Goal: Task Accomplishment & Management: Manage account settings

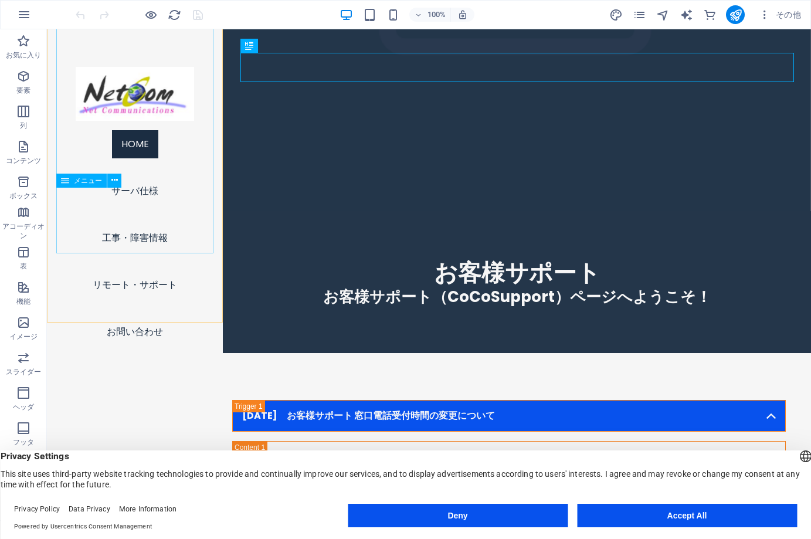
scroll to position [338, 0]
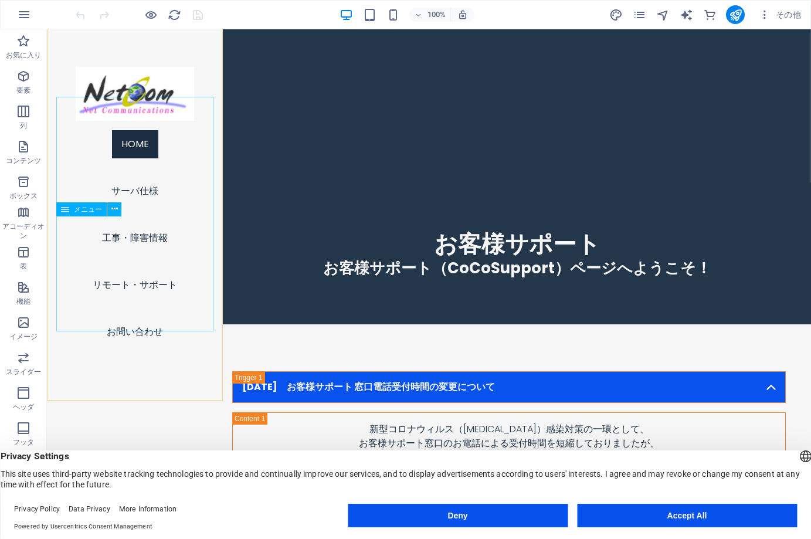
click at [149, 337] on nav "Home サーバ仕様 工事・障害情報 リモート・サポート お問い合わせ" at bounding box center [134, 238] width 157 height 235
click at [150, 334] on nav "Home サーバ仕様 工事・障害情報 リモート・サポート お問い合わせ" at bounding box center [134, 238] width 157 height 235
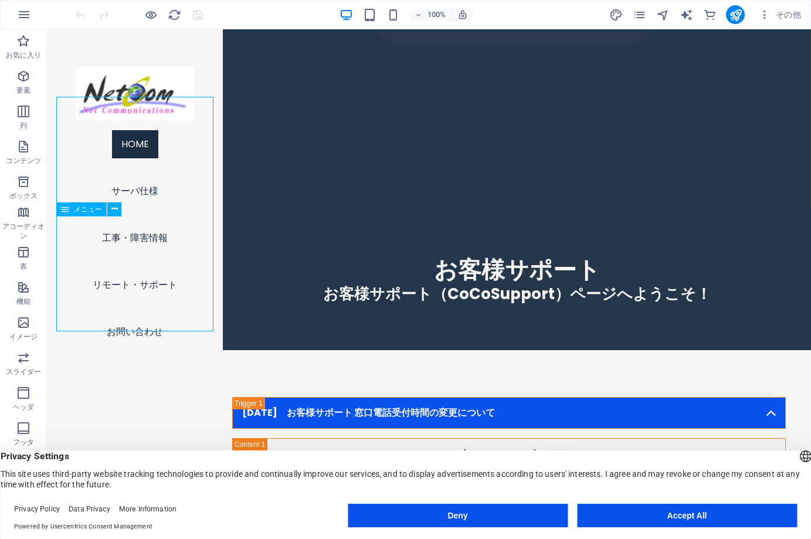
select select
select select "1"
select select
select select "2"
select select
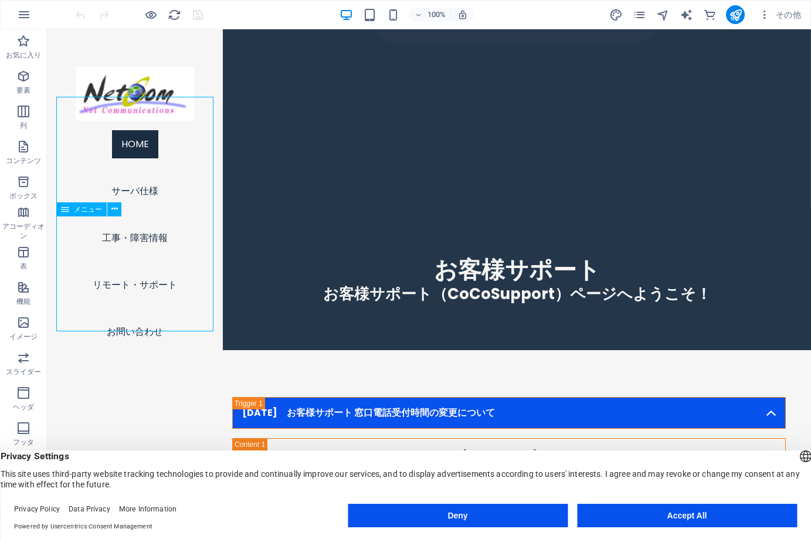
select select "3"
select select
select select "4"
select select
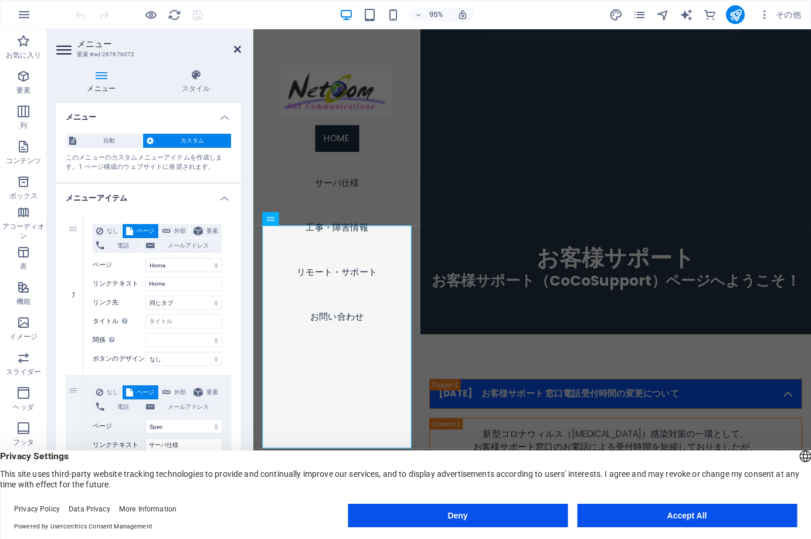
drag, startPoint x: 239, startPoint y: 50, endPoint x: 249, endPoint y: 41, distance: 13.3
click at [239, 50] on icon at bounding box center [237, 49] width 7 height 9
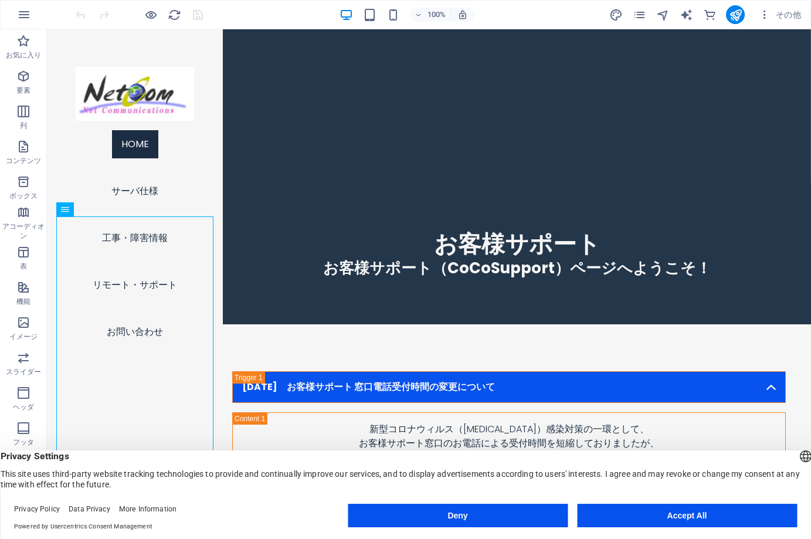
click at [242, 11] on div "100% その他" at bounding box center [439, 14] width 733 height 19
click at [637, 13] on icon "pages" at bounding box center [639, 14] width 13 height 13
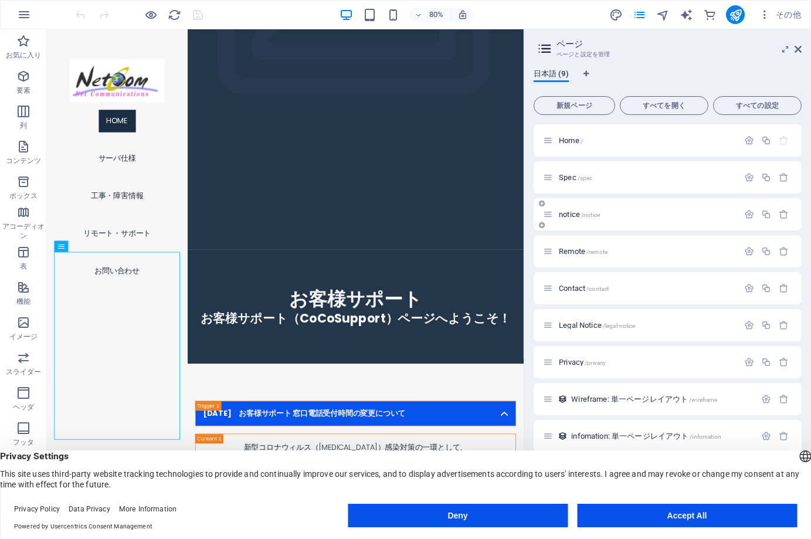
click at [565, 214] on span "notice /notice" at bounding box center [579, 214] width 41 height 9
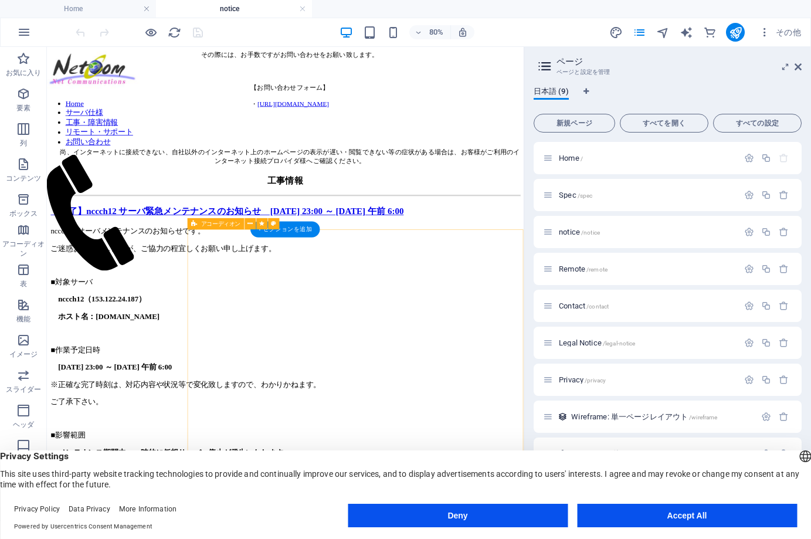
scroll to position [760, 0]
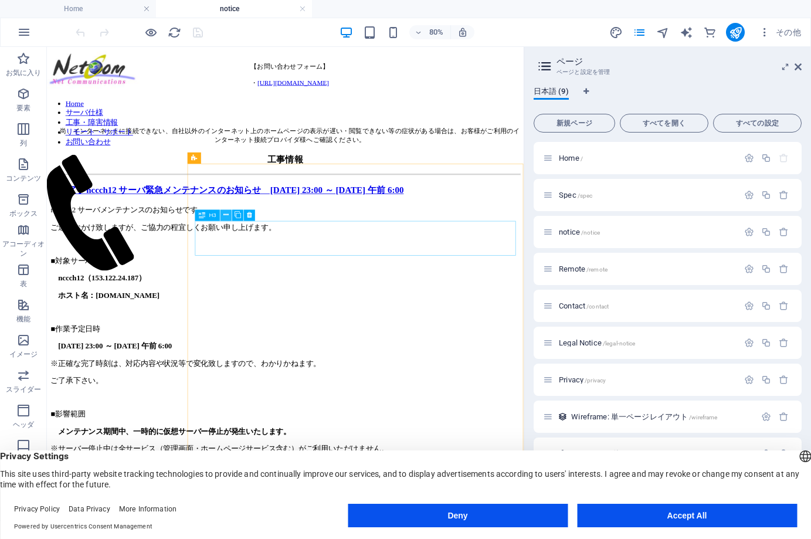
click at [226, 218] on icon at bounding box center [226, 216] width 5 height 10
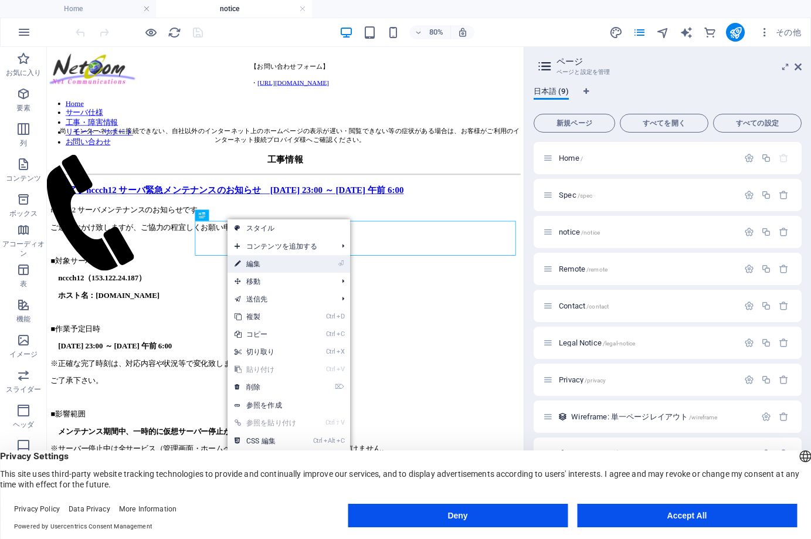
click at [253, 267] on link "⏎ 編集" at bounding box center [267, 264] width 79 height 18
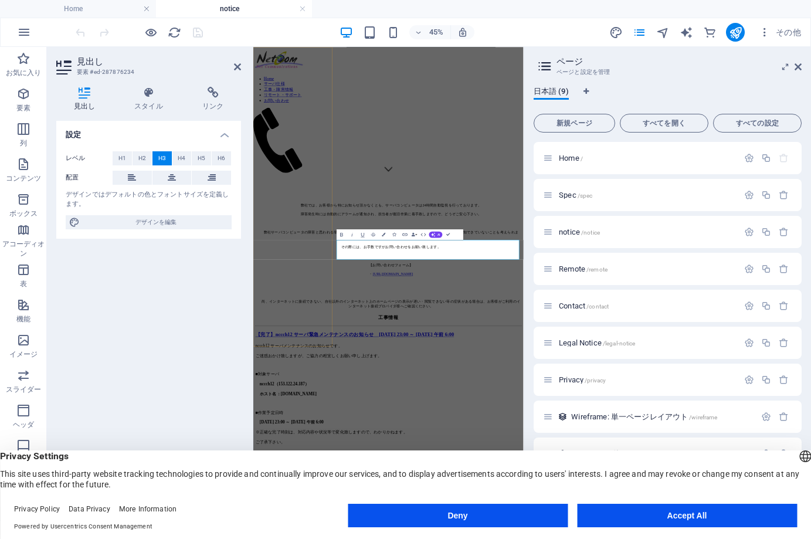
scroll to position [549, 0]
click at [239, 66] on icon at bounding box center [237, 66] width 7 height 9
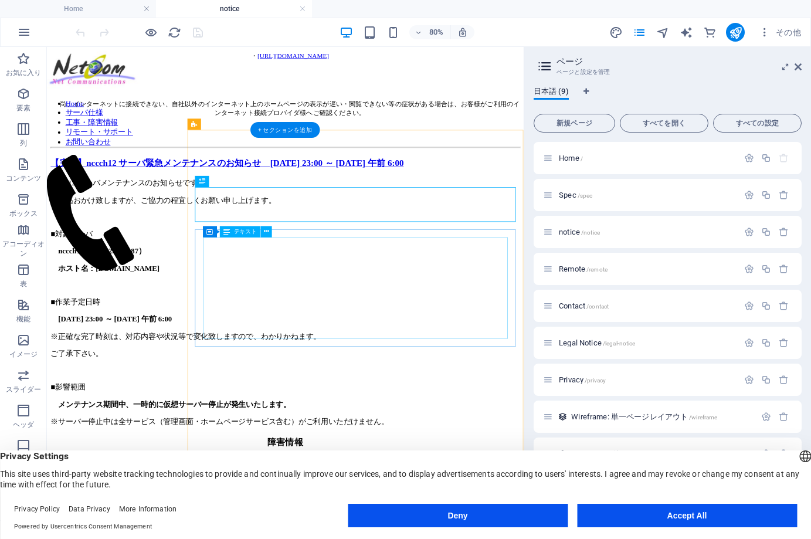
scroll to position [803, 0]
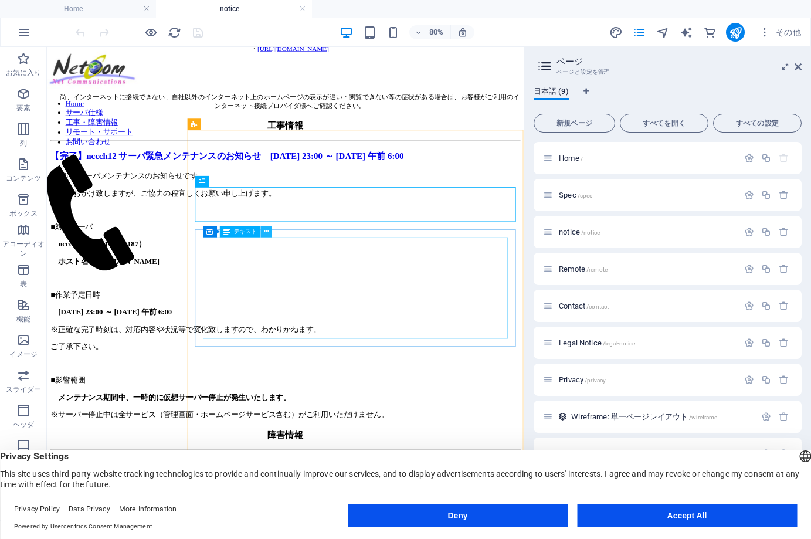
click at [266, 232] on icon at bounding box center [266, 232] width 5 height 10
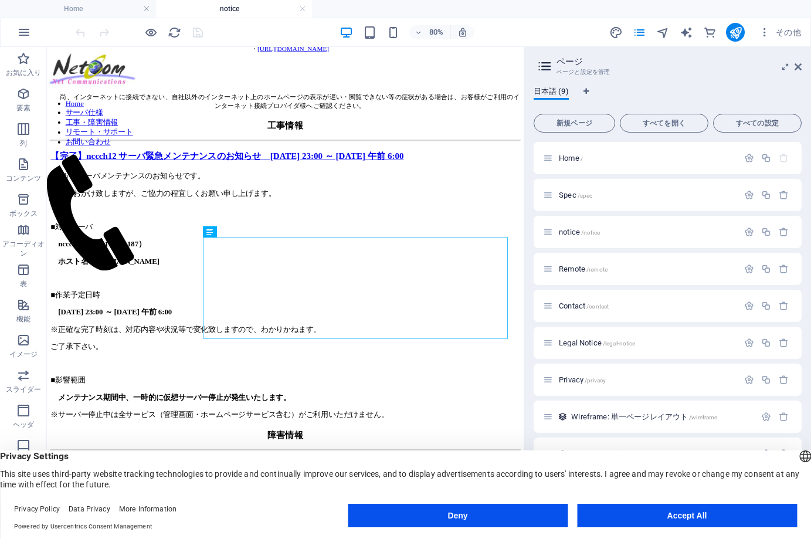
click at [530, 517] on button "Deny" at bounding box center [458, 515] width 220 height 23
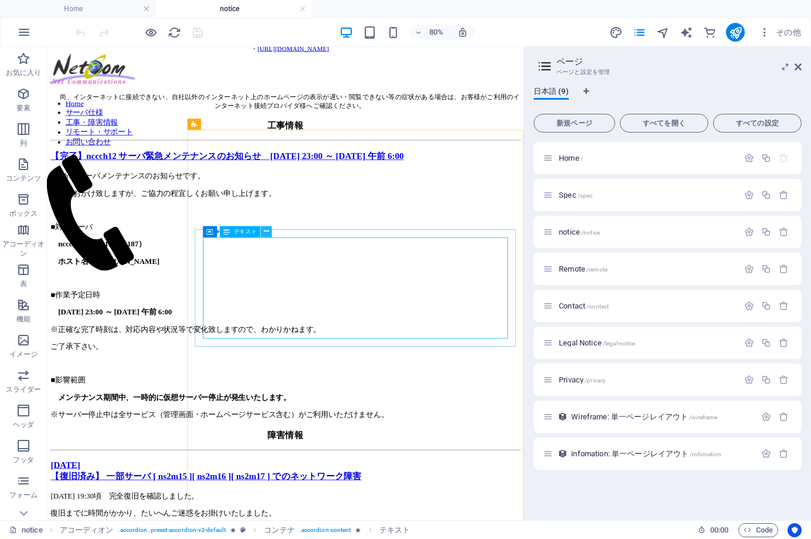
click at [268, 229] on icon at bounding box center [266, 232] width 5 height 10
click at [764, 31] on icon "button" at bounding box center [765, 32] width 12 height 12
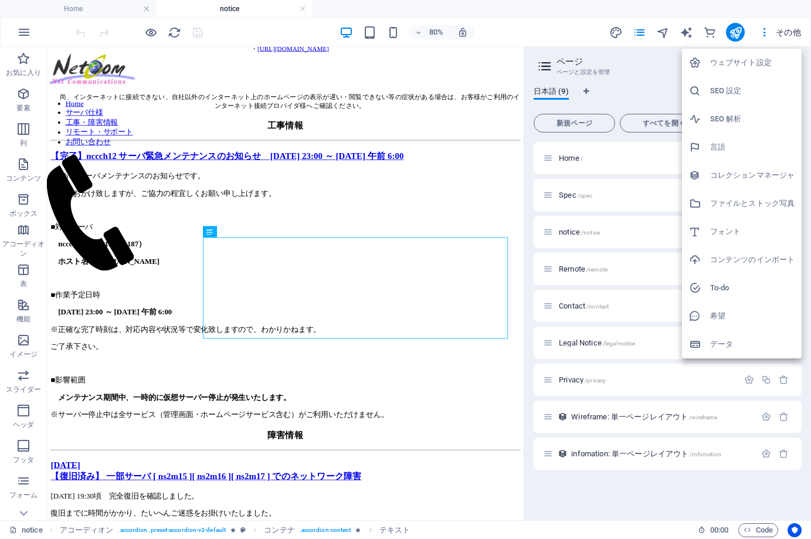
click at [330, 295] on div at bounding box center [405, 269] width 811 height 539
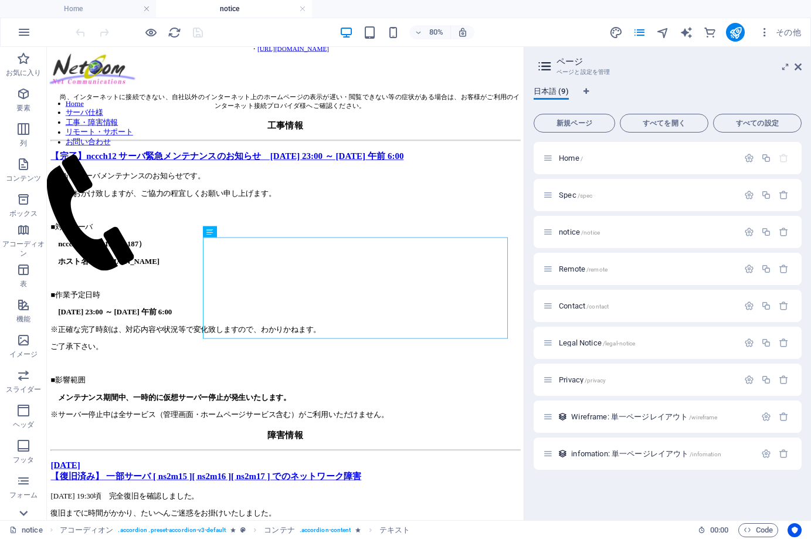
click at [23, 515] on icon at bounding box center [23, 513] width 8 height 5
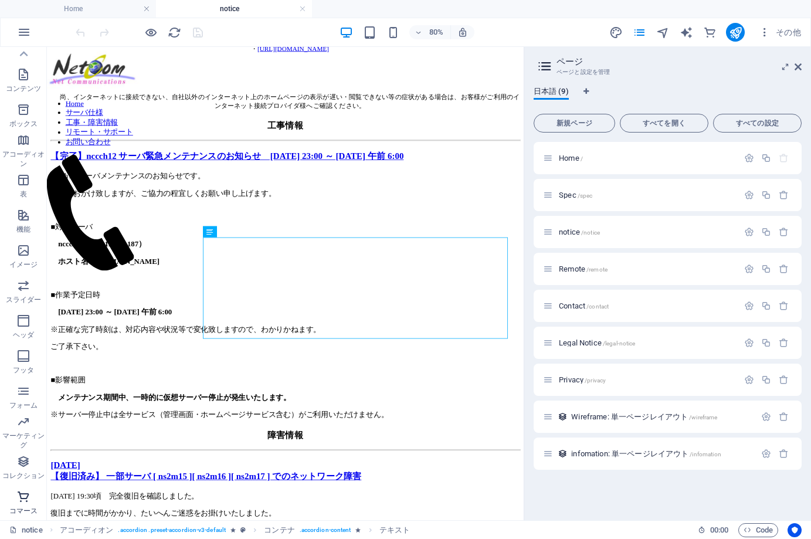
click at [23, 516] on p "コマース" at bounding box center [23, 510] width 28 height 9
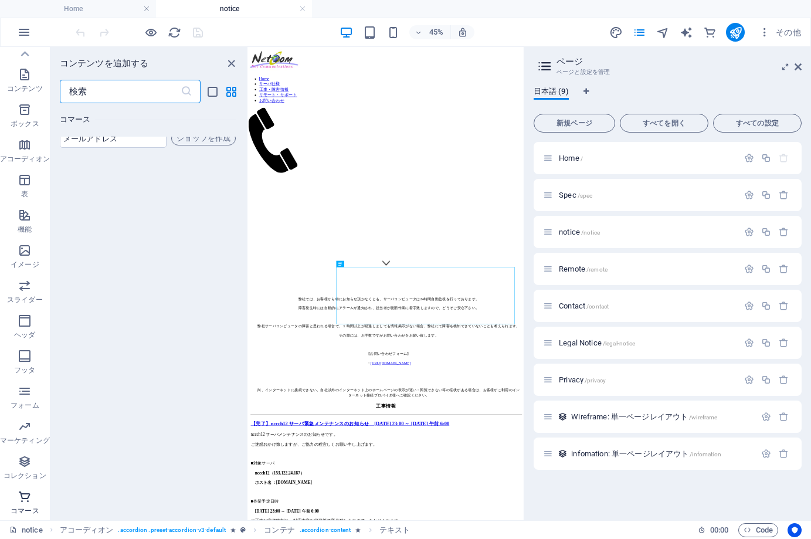
scroll to position [11589, 0]
click at [232, 61] on icon "close panel" at bounding box center [231, 63] width 13 height 13
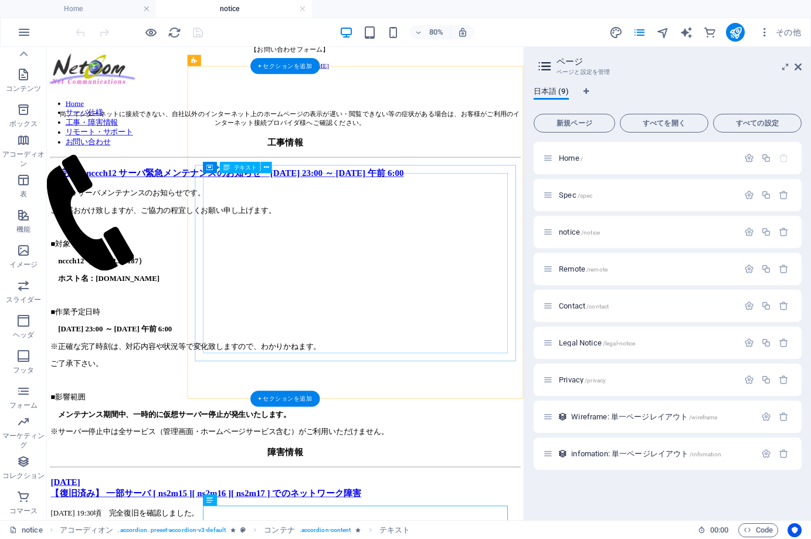
scroll to position [804, 0]
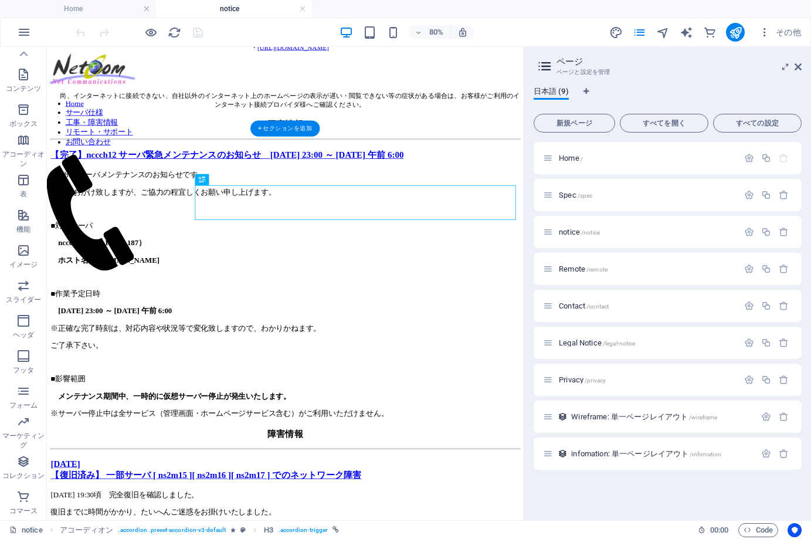
drag, startPoint x: 402, startPoint y: 244, endPoint x: 388, endPoint y: 240, distance: 14.7
click at [486, 0] on ul "Home notice" at bounding box center [405, 9] width 811 height 18
click at [746, 526] on icon "button" at bounding box center [748, 530] width 8 height 8
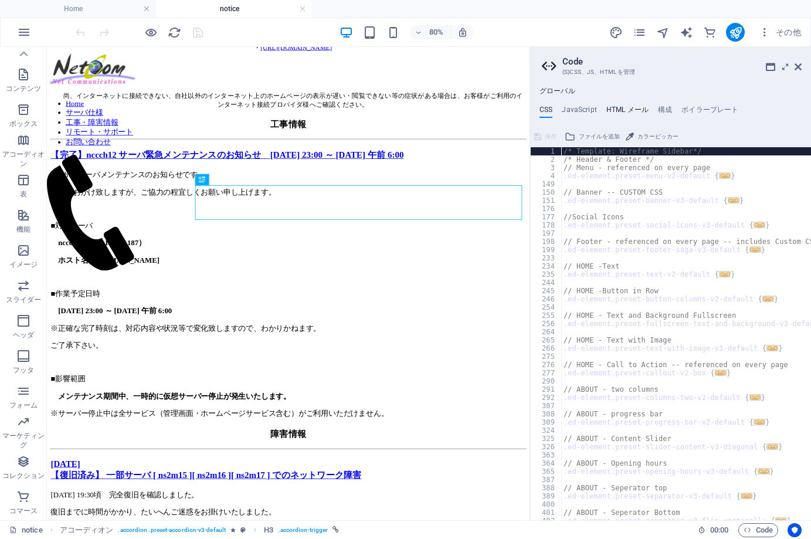
click at [624, 107] on h4 "HTML メール" at bounding box center [628, 112] width 42 height 13
type textarea "{{content}}"
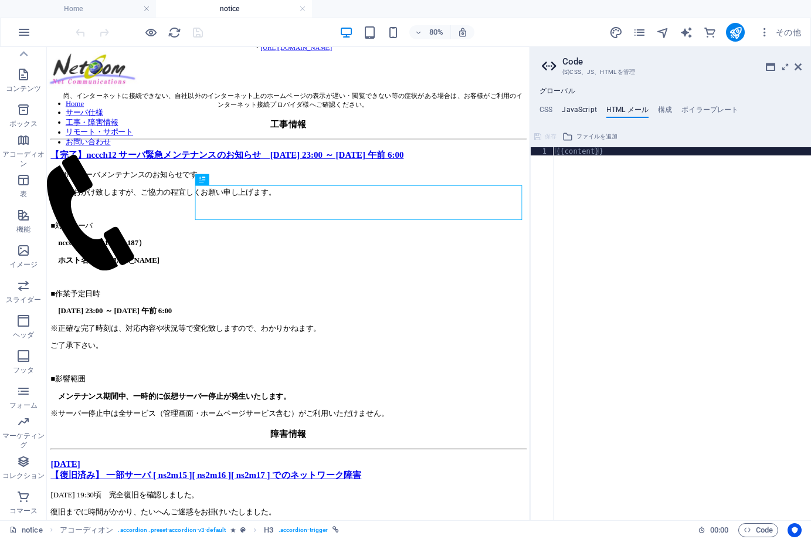
click at [579, 109] on h4 "JavaScript" at bounding box center [579, 112] width 35 height 13
type textarea "/* JS for preset "Menu V2" */"
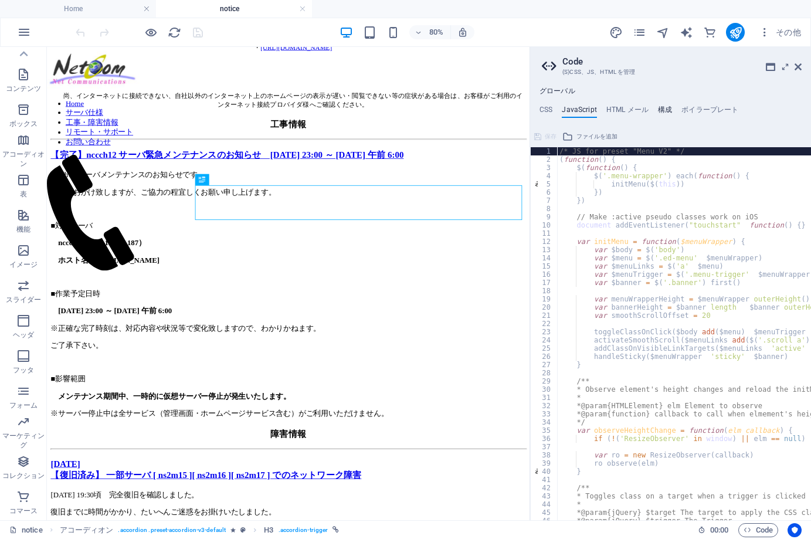
click at [668, 111] on h4 "構成" at bounding box center [665, 112] width 14 height 13
type textarea "$color-h5: #f6f6f6;"
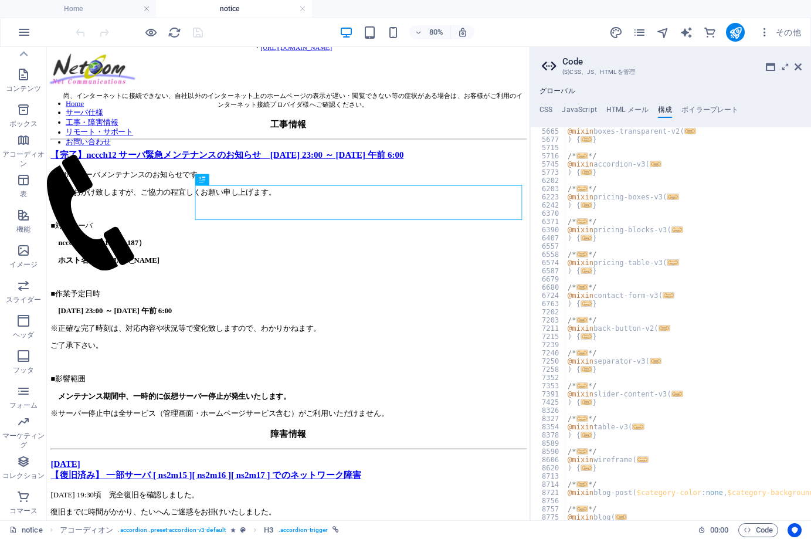
scroll to position [995, 0]
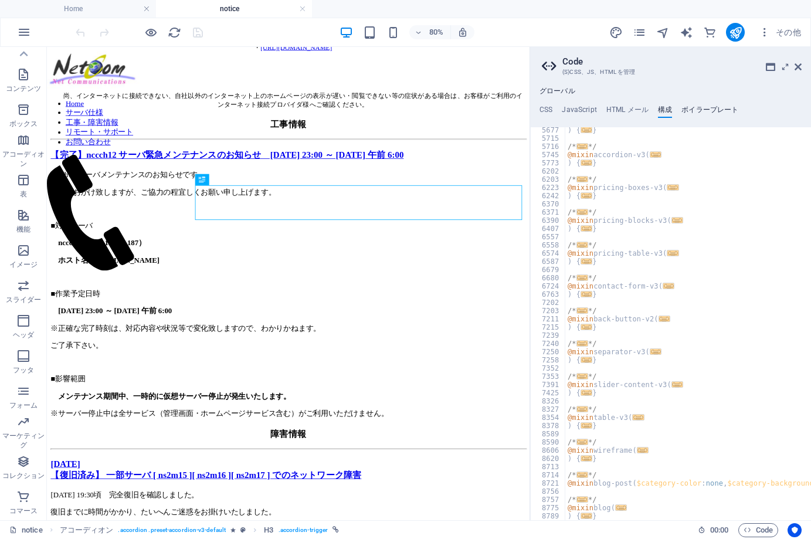
click at [709, 111] on h4 "ボイラープレート" at bounding box center [710, 112] width 57 height 13
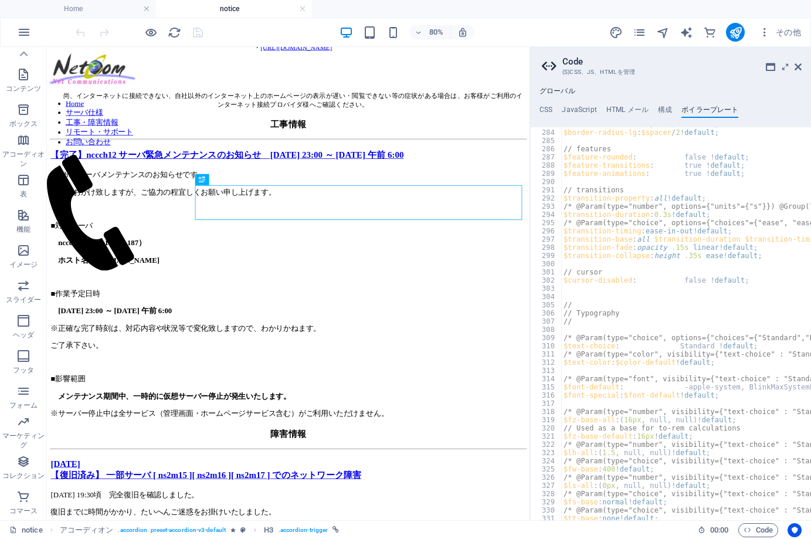
scroll to position [1505, 0]
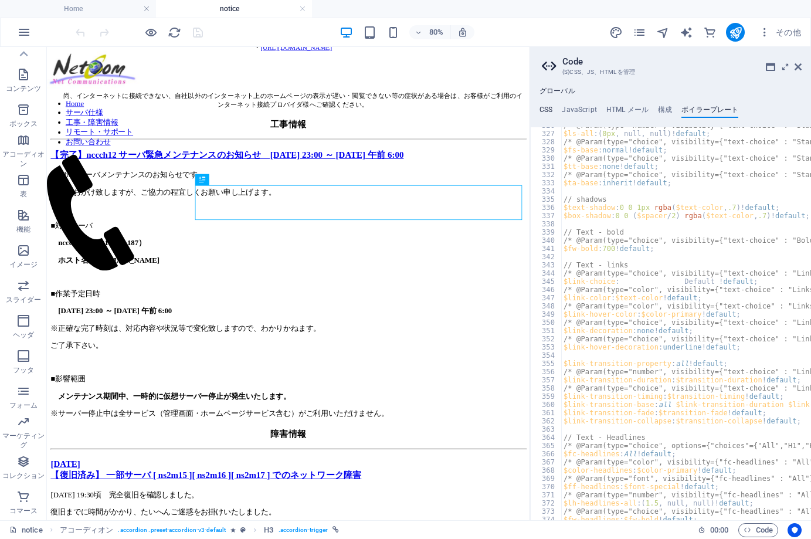
click at [542, 108] on h4 "CSS" at bounding box center [546, 112] width 13 height 13
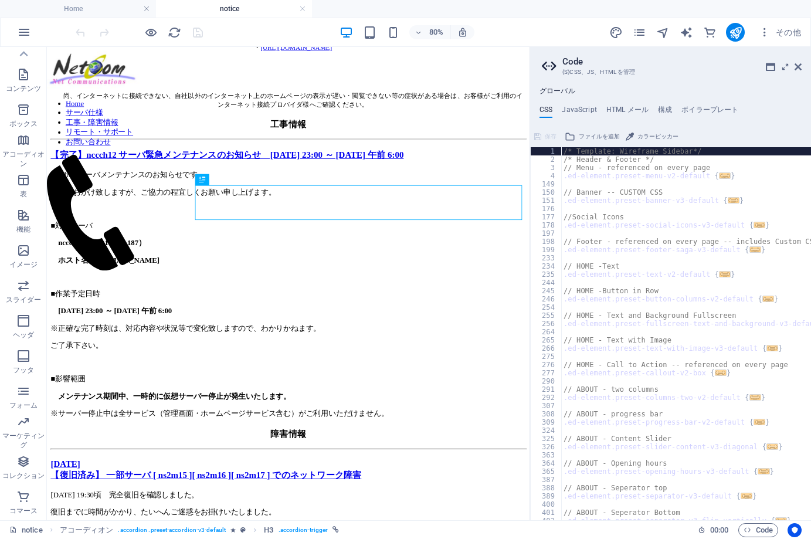
click at [559, 90] on h4 "グローバル" at bounding box center [558, 91] width 36 height 9
click at [611, 70] on h3 "(S)CSS、JS、HTML を管理" at bounding box center [671, 72] width 216 height 11
click at [797, 66] on icon at bounding box center [798, 66] width 7 height 9
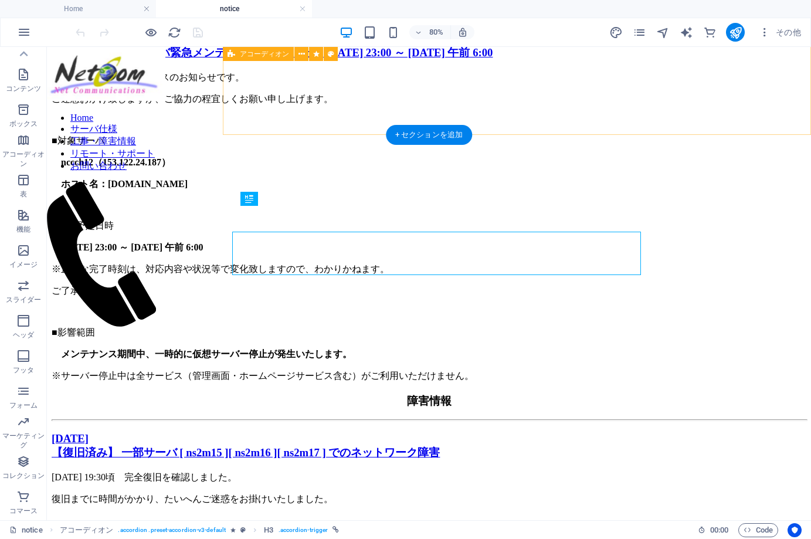
scroll to position [793, 0]
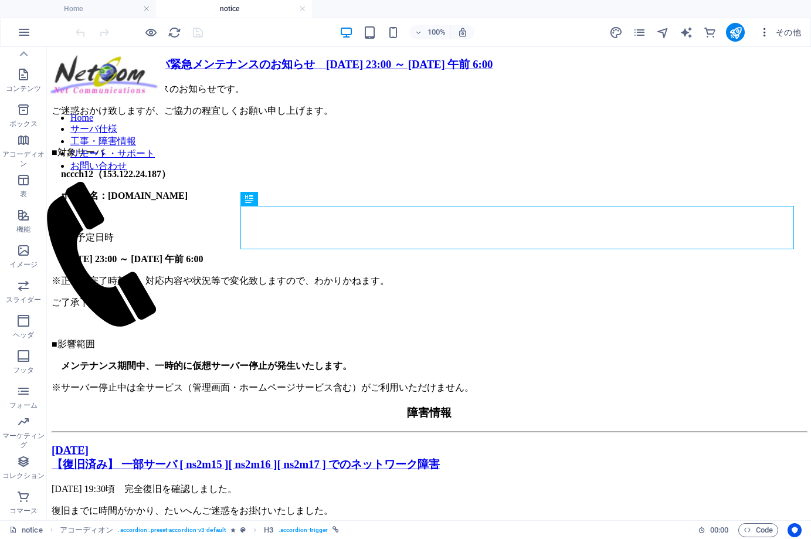
click at [767, 33] on icon "button" at bounding box center [765, 32] width 12 height 12
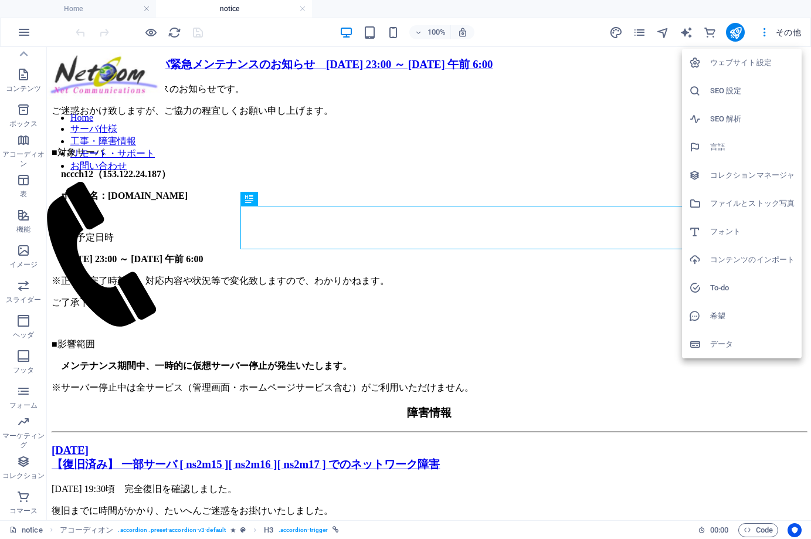
click at [727, 342] on h6 "データ" at bounding box center [752, 344] width 84 height 14
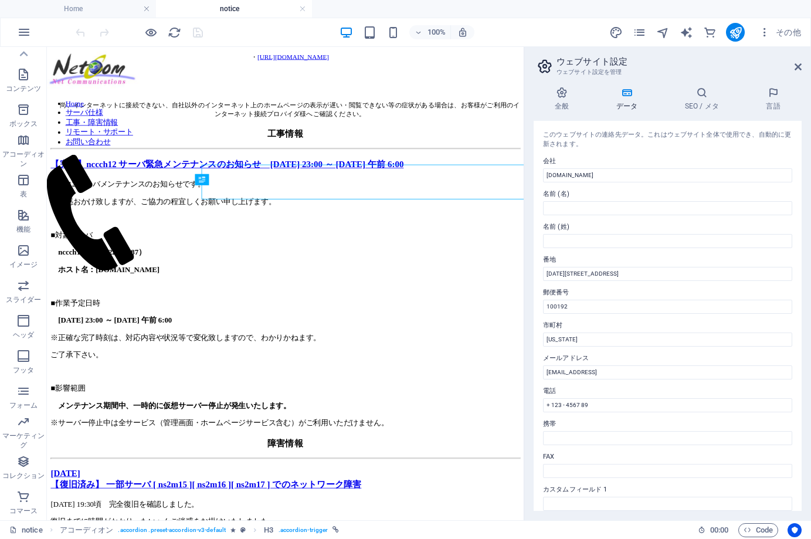
scroll to position [804, 0]
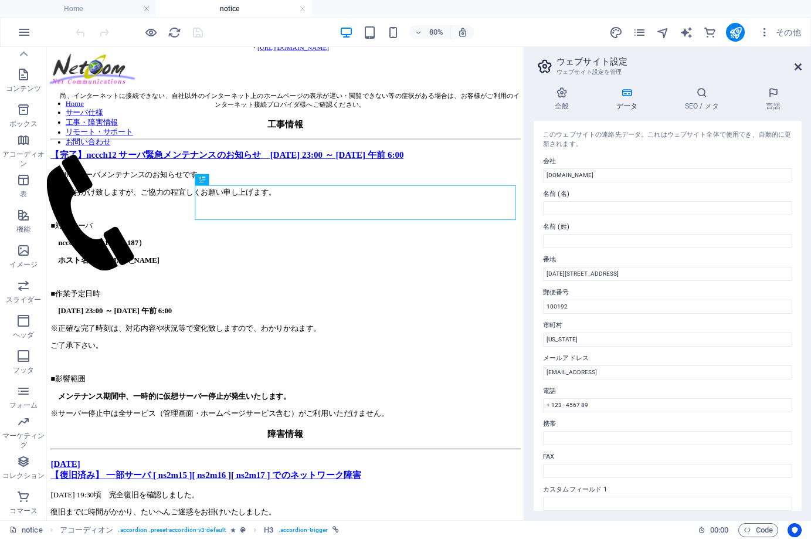
click at [799, 66] on icon at bounding box center [798, 66] width 7 height 9
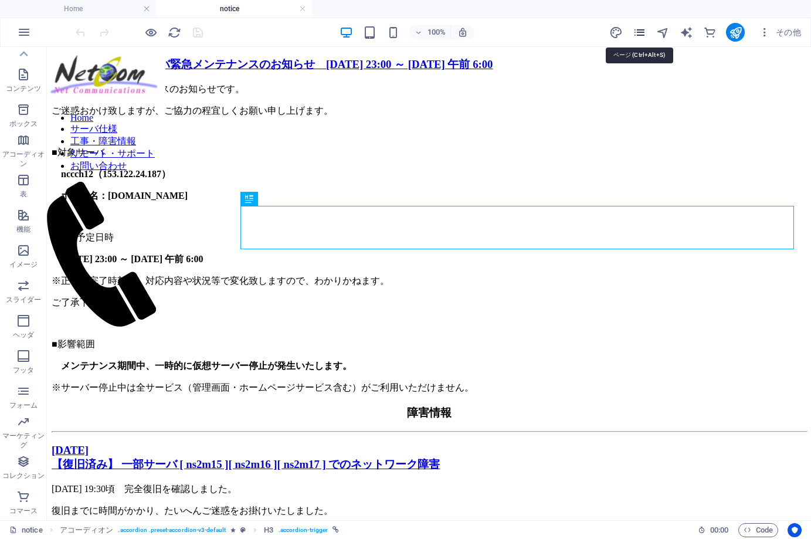
click at [637, 32] on icon "pages" at bounding box center [639, 32] width 13 height 13
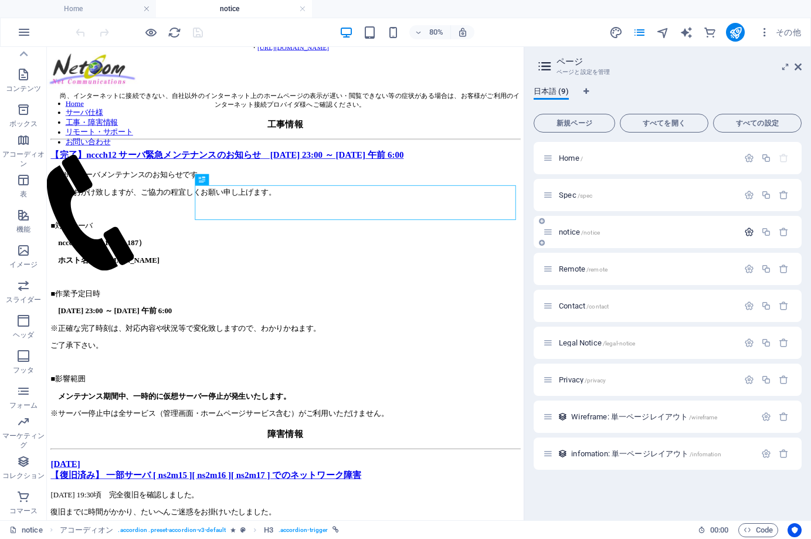
click at [747, 230] on icon "button" at bounding box center [749, 232] width 10 height 10
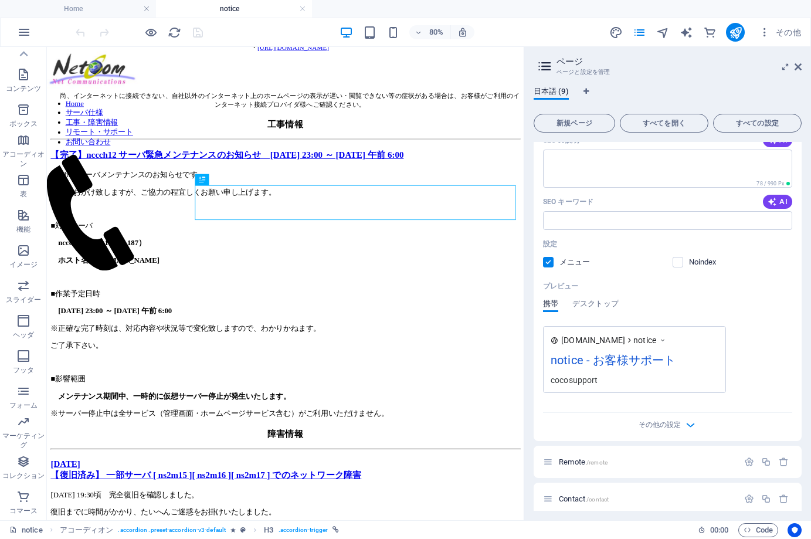
scroll to position [264, 0]
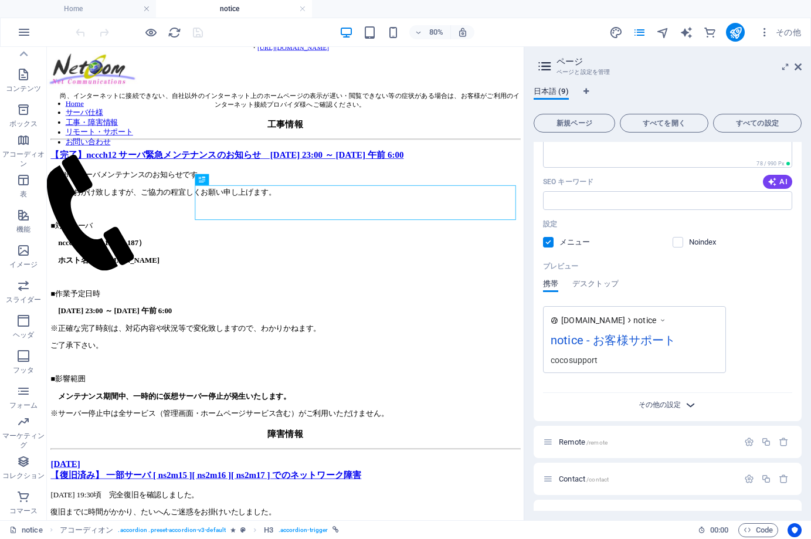
click at [677, 408] on span "その他の設定" at bounding box center [660, 405] width 42 height 10
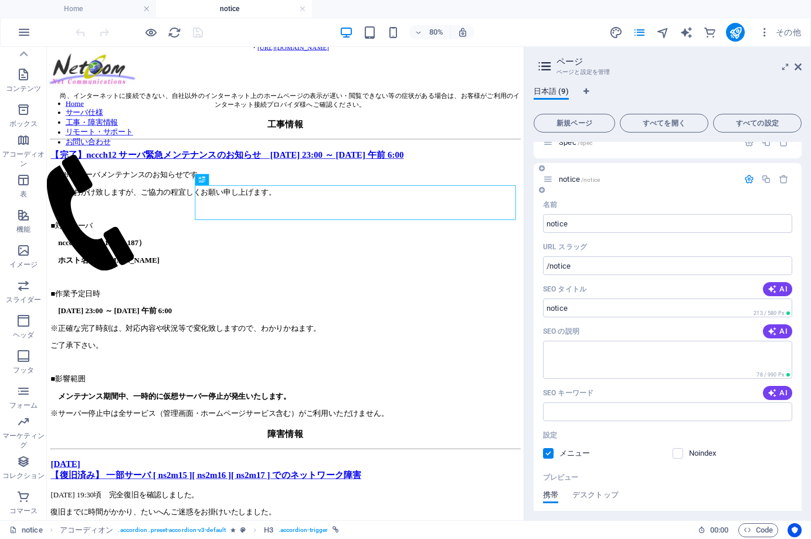
scroll to position [0, 0]
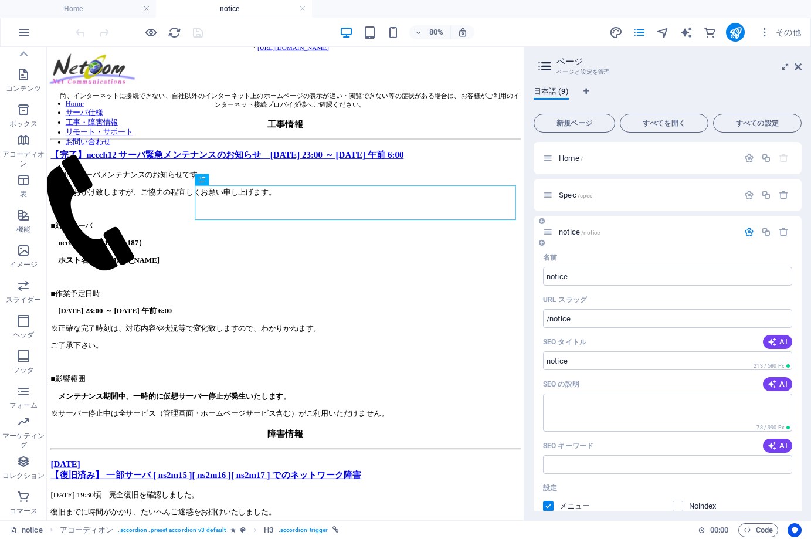
click at [745, 230] on icon "button" at bounding box center [749, 232] width 10 height 10
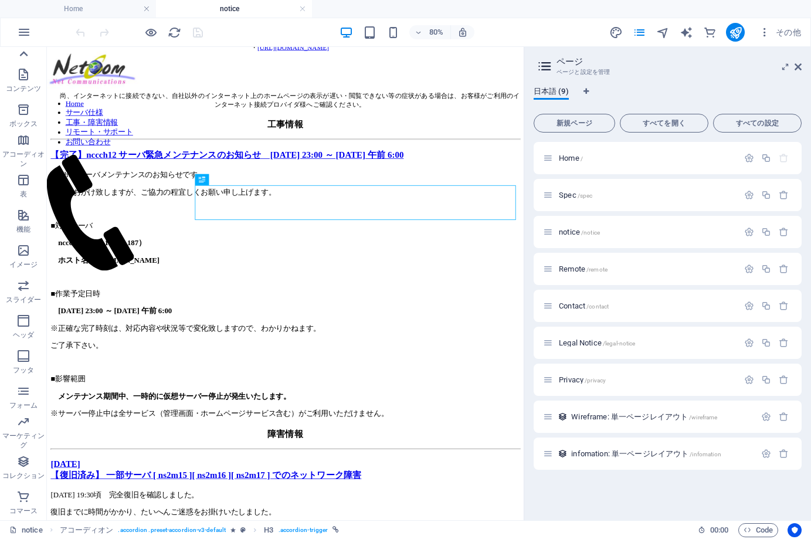
click at [28, 56] on icon at bounding box center [23, 54] width 16 height 16
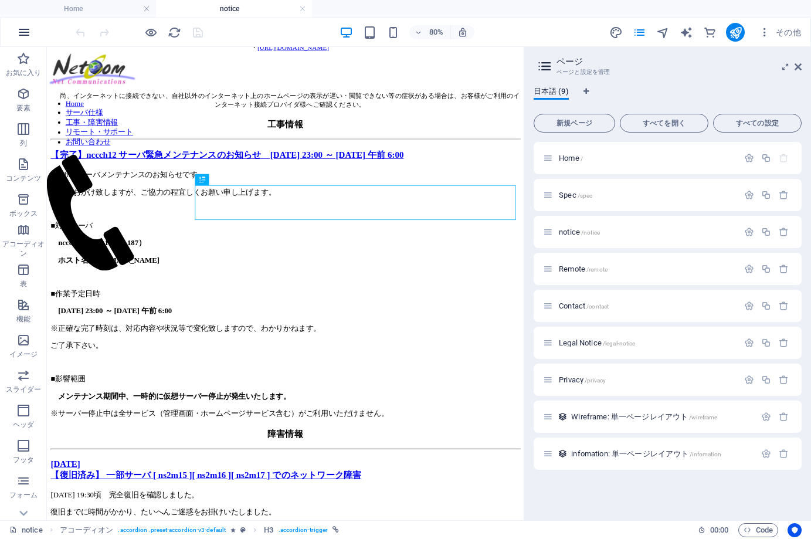
click at [25, 33] on icon "button" at bounding box center [24, 32] width 14 height 14
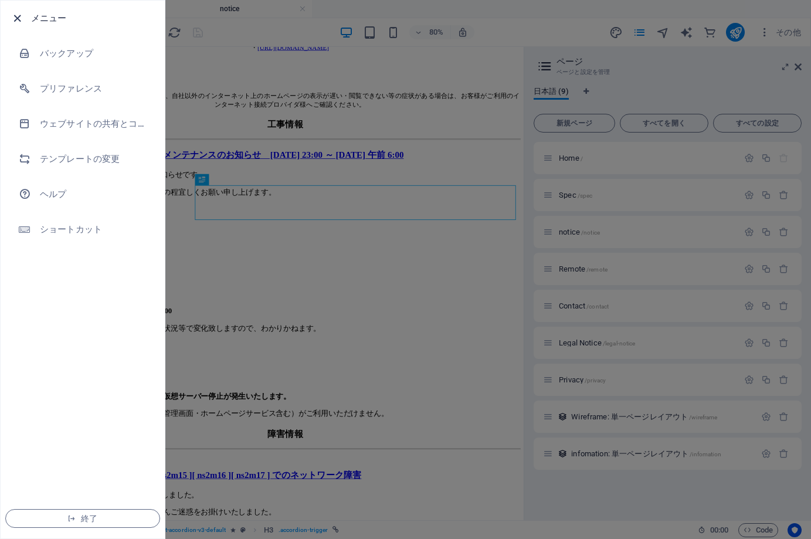
click at [17, 15] on icon "button" at bounding box center [17, 18] width 13 height 13
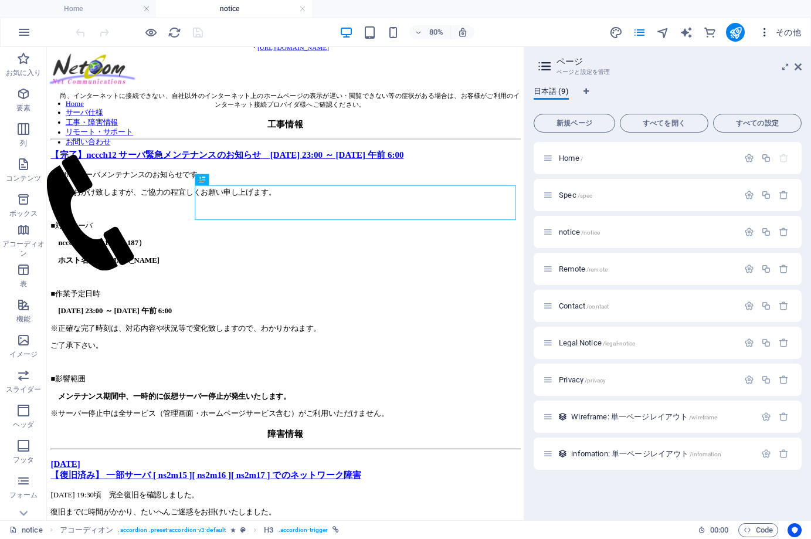
click at [766, 35] on icon "button" at bounding box center [765, 32] width 12 height 12
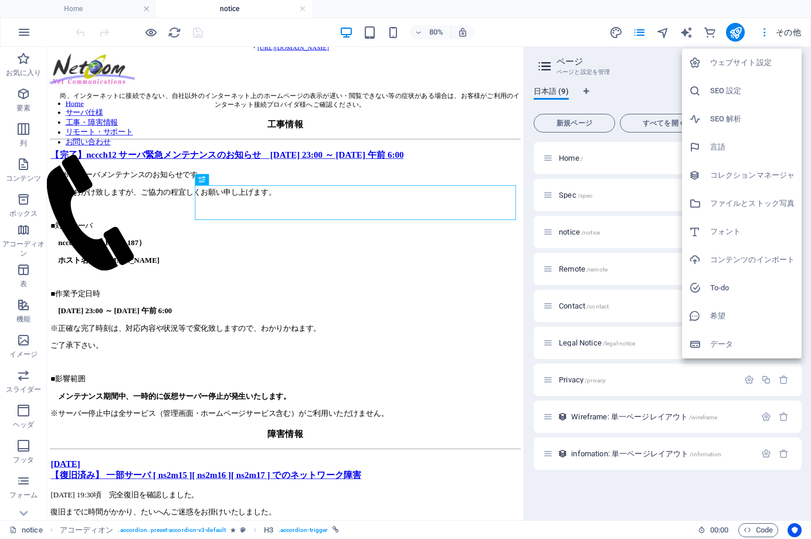
click at [766, 35] on div at bounding box center [405, 269] width 811 height 539
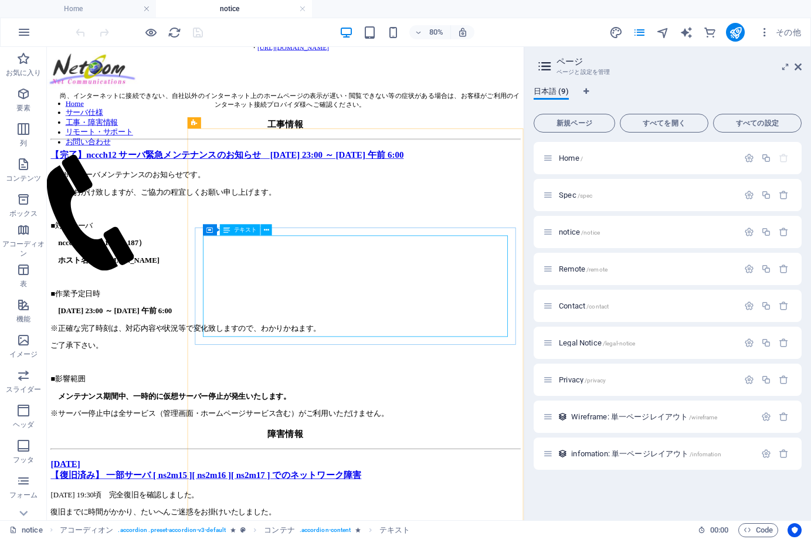
click at [226, 229] on icon at bounding box center [227, 230] width 6 height 11
click at [239, 222] on button at bounding box center [241, 221] width 11 height 11
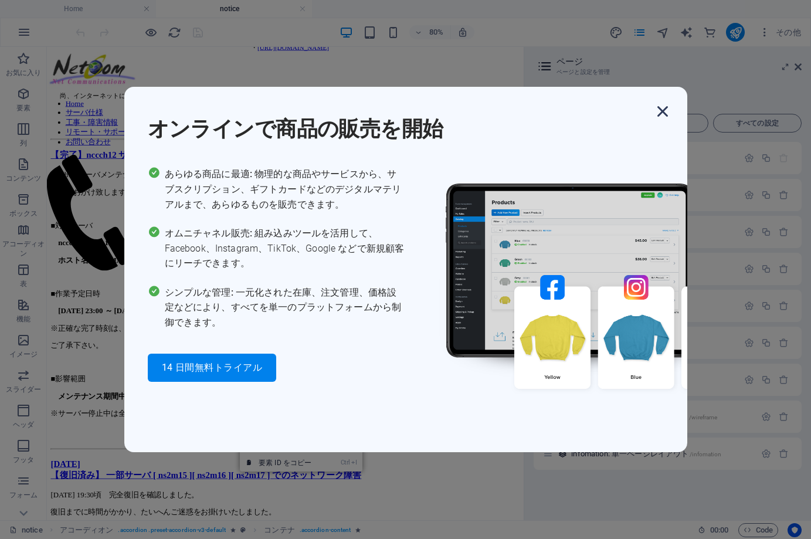
click at [665, 111] on icon "button" at bounding box center [662, 111] width 21 height 21
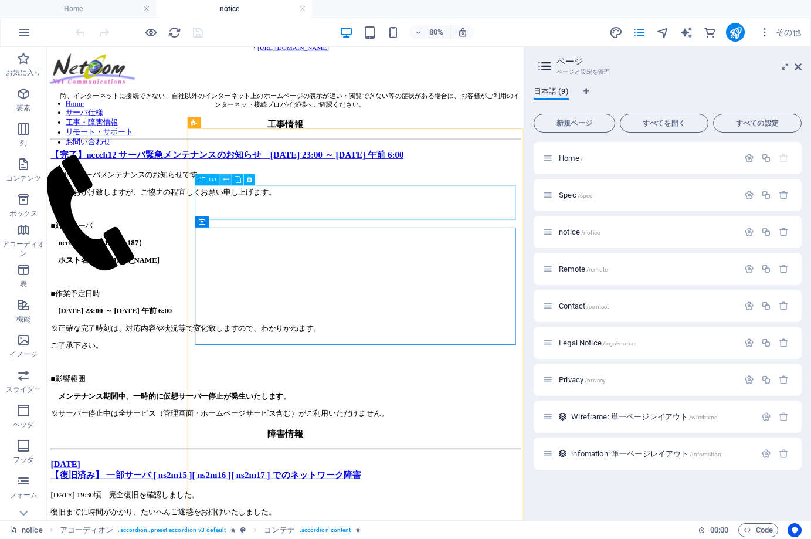
click at [226, 182] on icon at bounding box center [226, 180] width 5 height 10
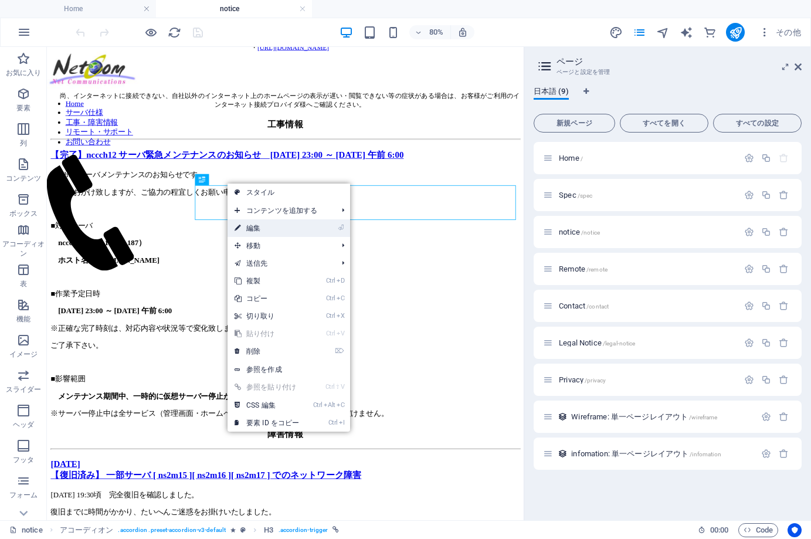
click at [255, 226] on link "⏎ 編集" at bounding box center [267, 228] width 79 height 18
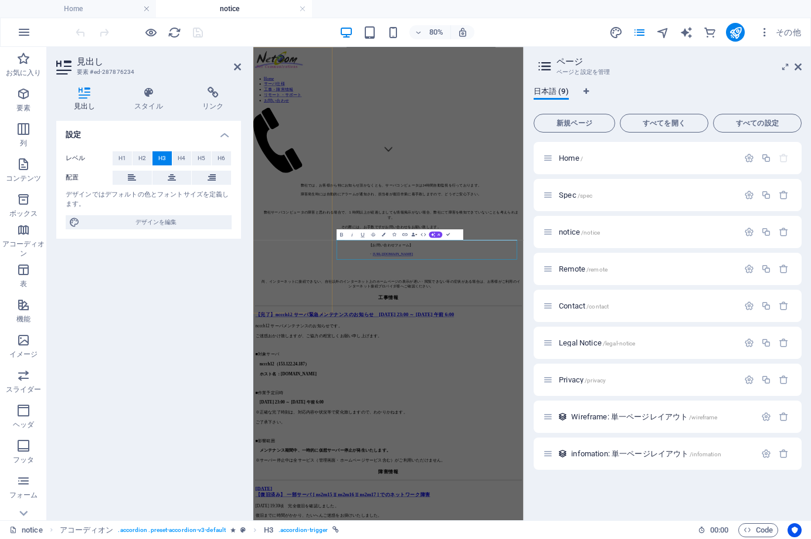
scroll to position [549, 0]
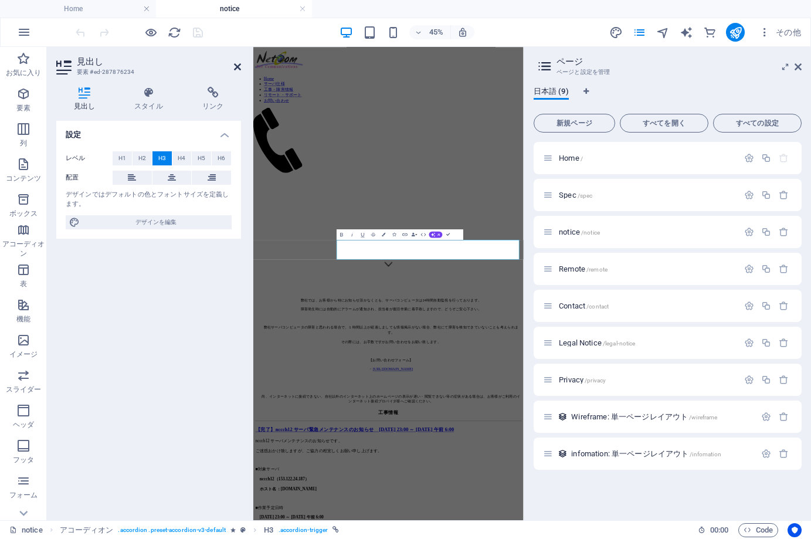
click at [238, 66] on icon at bounding box center [237, 66] width 7 height 9
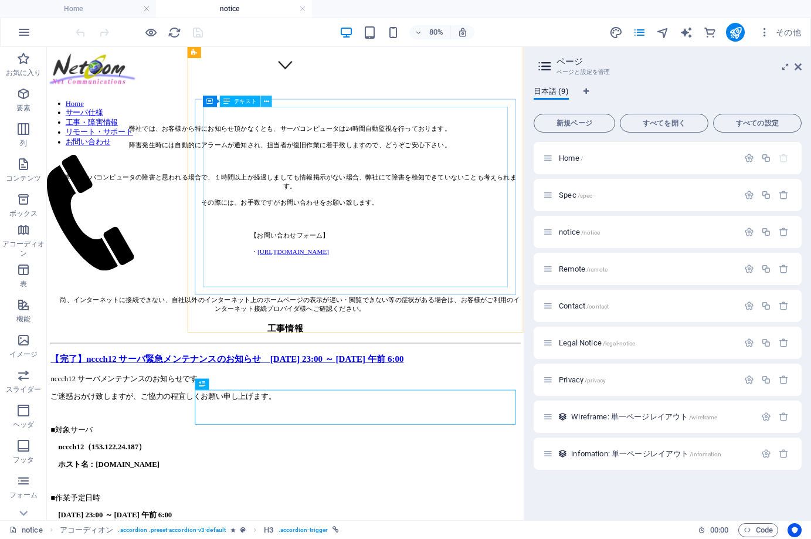
click at [266, 101] on icon at bounding box center [266, 102] width 5 height 10
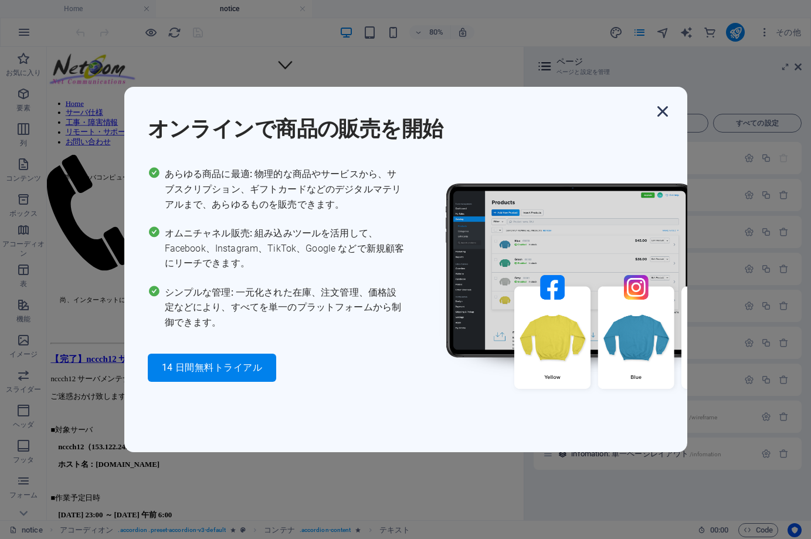
click at [665, 110] on icon "button" at bounding box center [662, 111] width 21 height 21
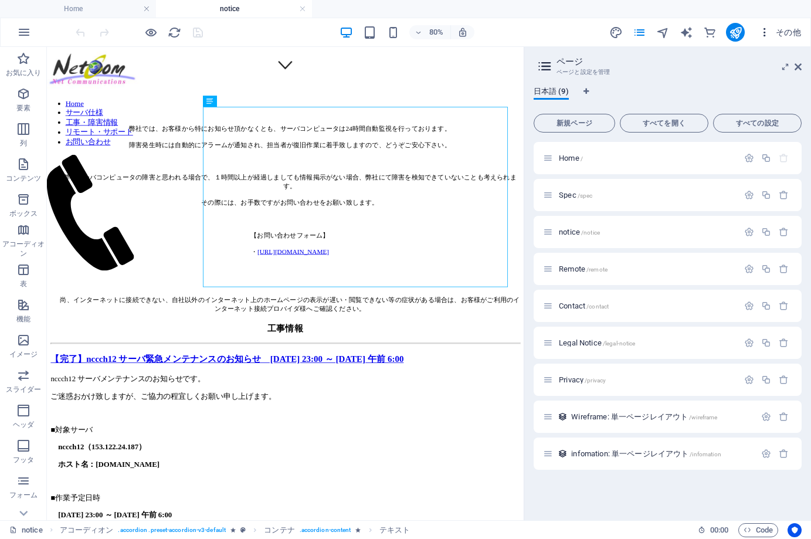
click at [801, 34] on span "その他" at bounding box center [780, 32] width 42 height 12
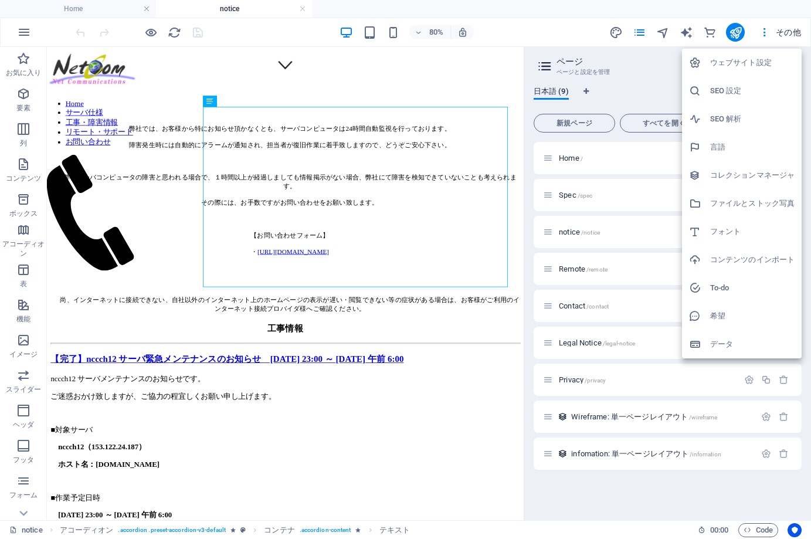
click at [775, 506] on div at bounding box center [405, 269] width 811 height 539
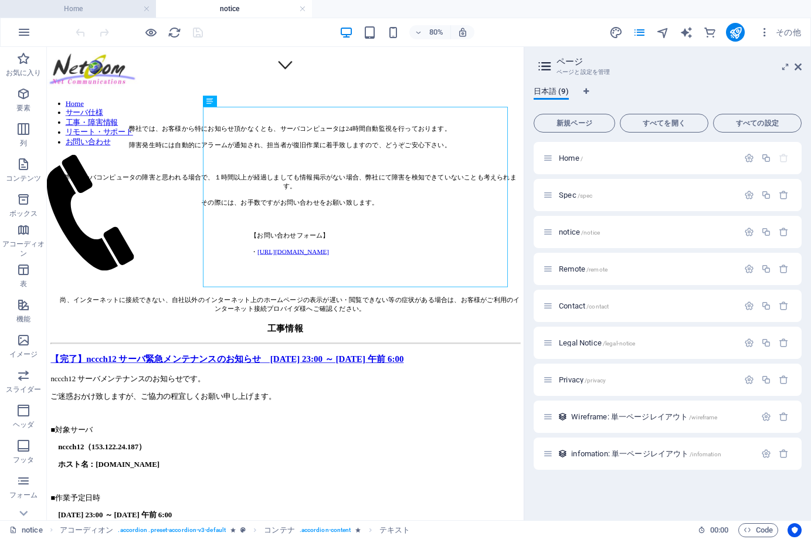
click at [96, 5] on h4 "Home" at bounding box center [78, 8] width 156 height 13
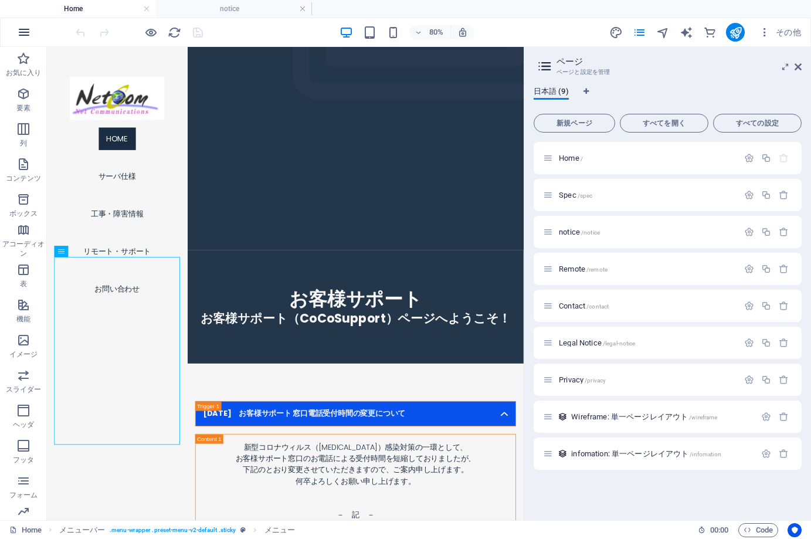
click at [17, 30] on icon "button" at bounding box center [24, 32] width 14 height 14
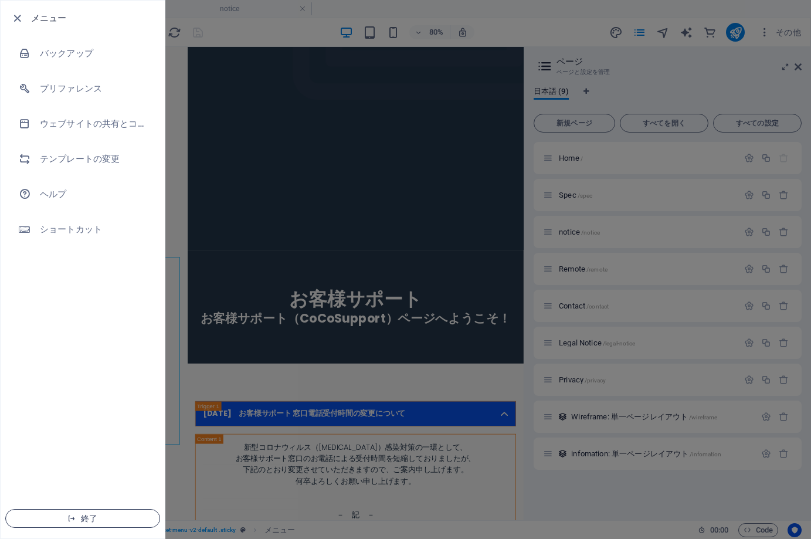
click at [114, 517] on span "終了" at bounding box center [82, 518] width 135 height 9
